Goal: Ask a question

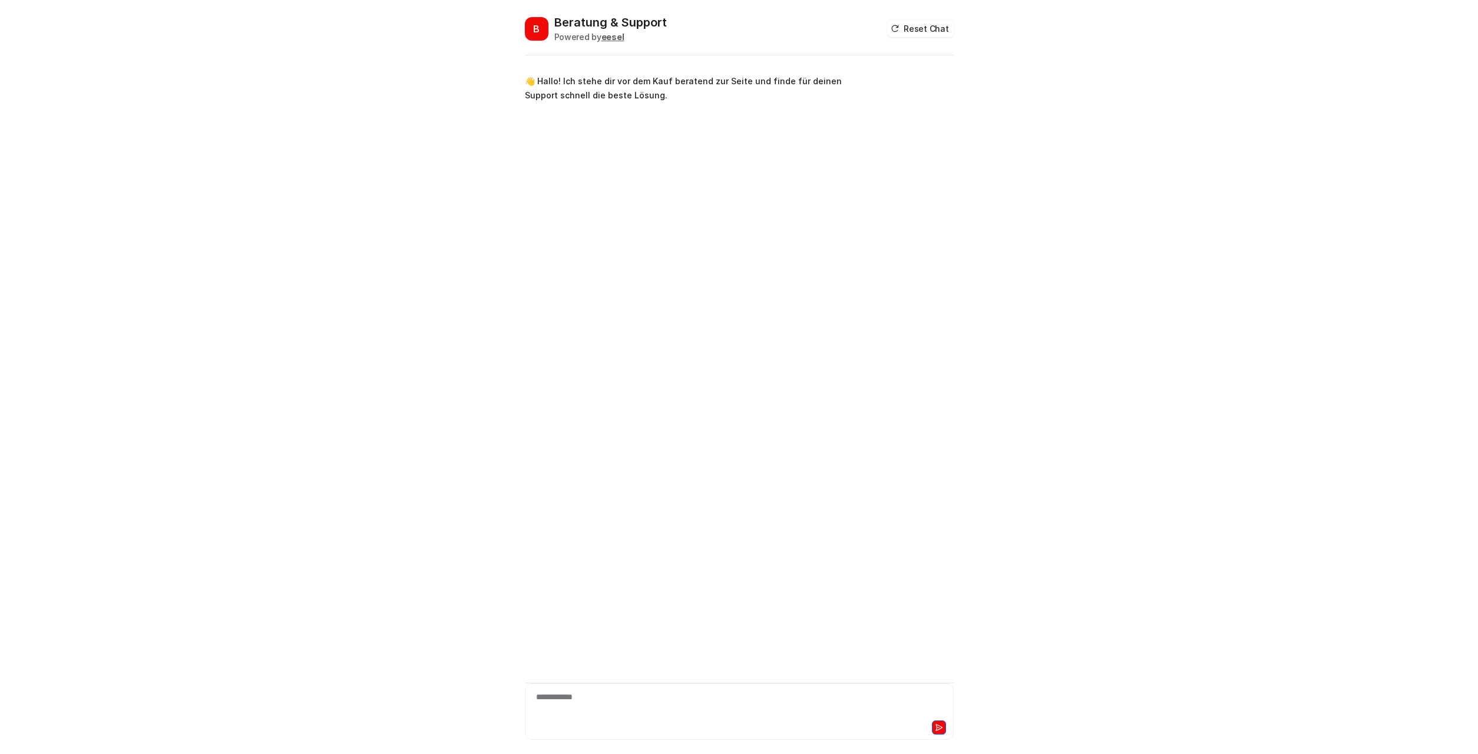
click at [637, 693] on div "**********" at bounding box center [739, 704] width 423 height 27
click at [658, 692] on div at bounding box center [739, 704] width 423 height 27
